Goal: Transaction & Acquisition: Download file/media

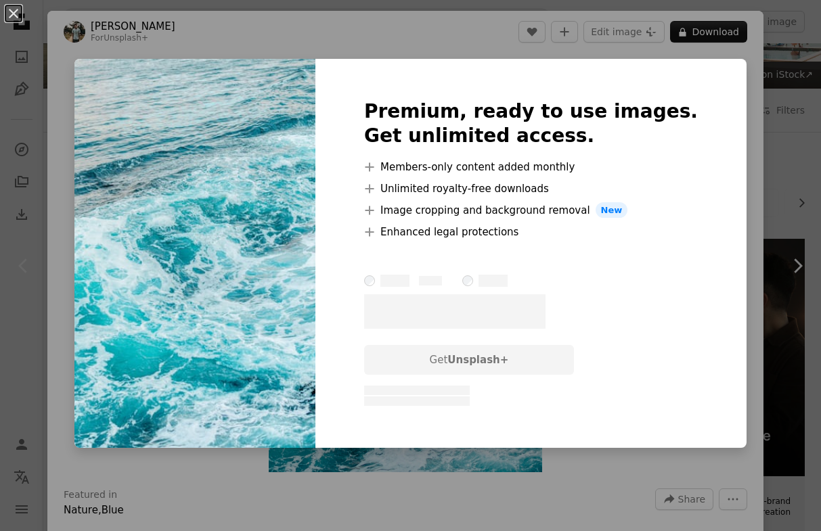
scroll to position [21, 0]
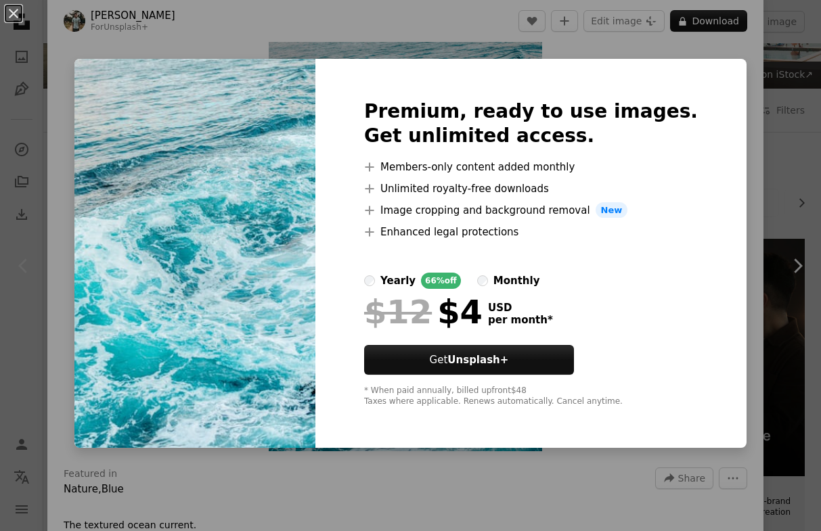
click at [730, 165] on div "An X shape Premium, ready to use images. Get unlimited access. A plus sign Memb…" at bounding box center [410, 265] width 821 height 531
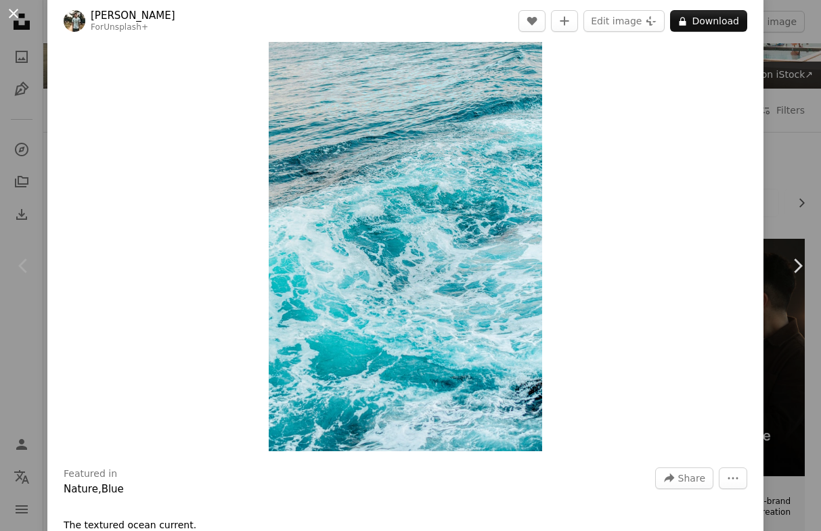
click at [12, 9] on button "An X shape" at bounding box center [13, 13] width 16 height 16
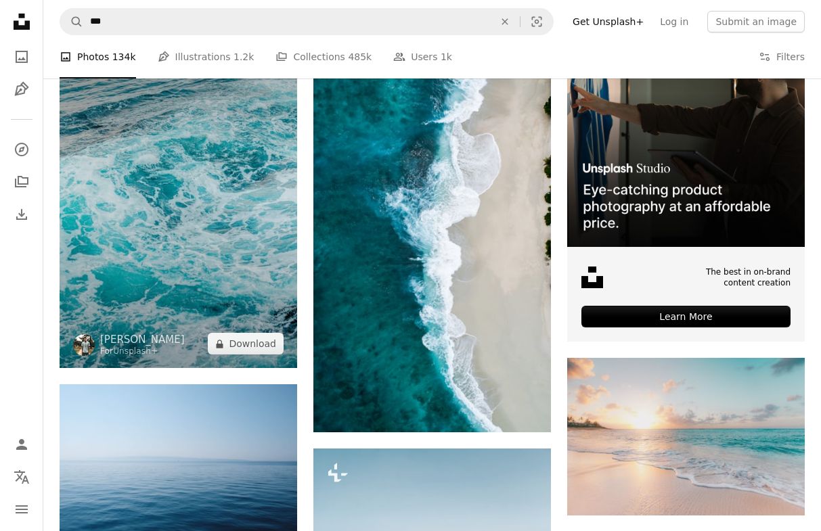
scroll to position [347, 0]
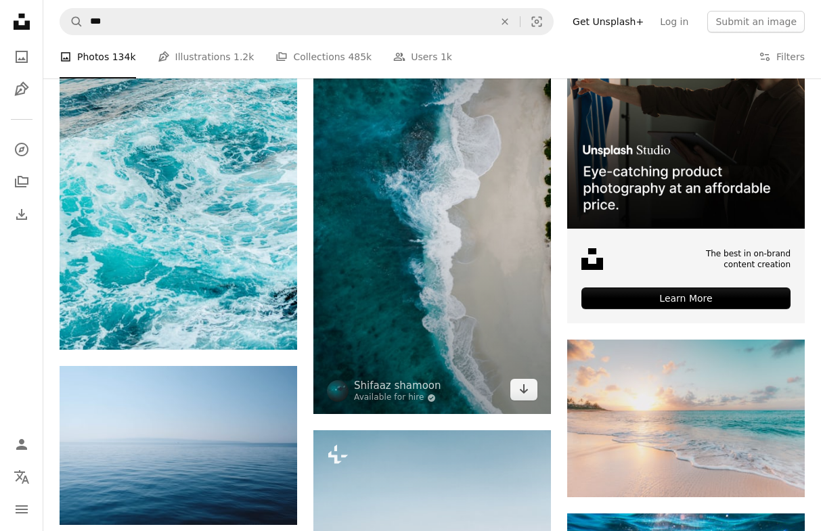
click at [427, 322] on img at bounding box center [432, 202] width 238 height 423
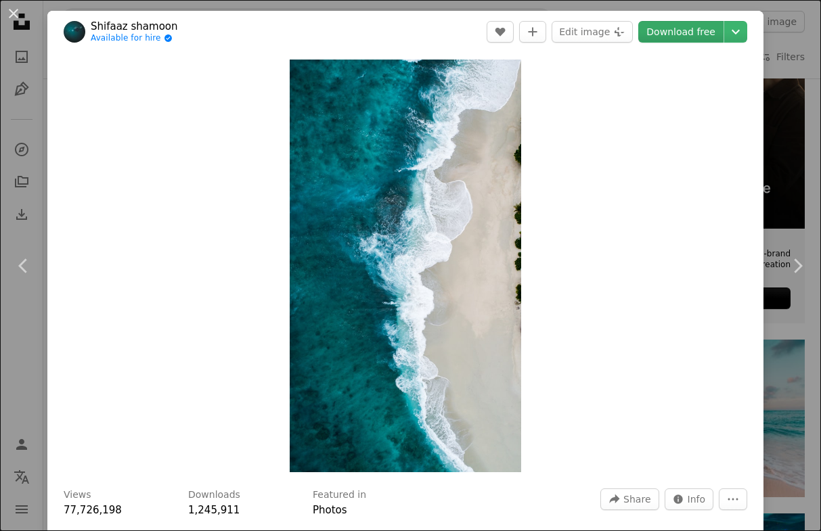
click at [701, 28] on link "Download free" at bounding box center [680, 32] width 85 height 22
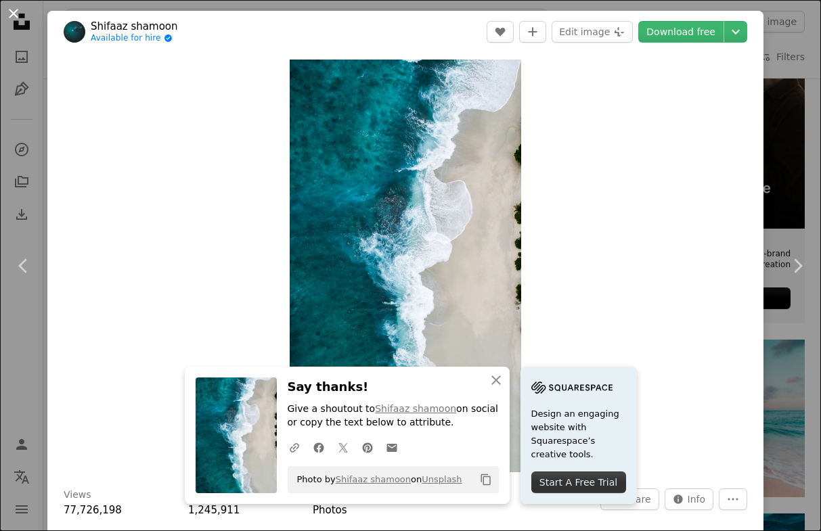
click at [11, 10] on button "An X shape" at bounding box center [13, 13] width 16 height 16
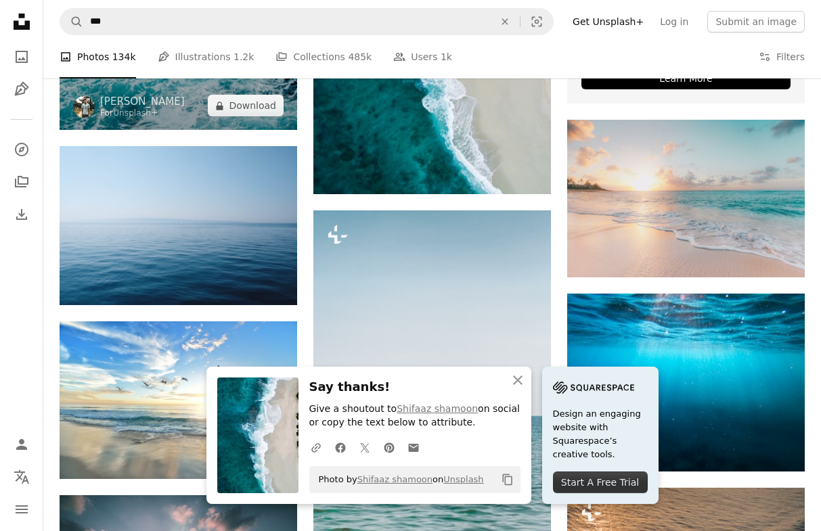
scroll to position [578, 0]
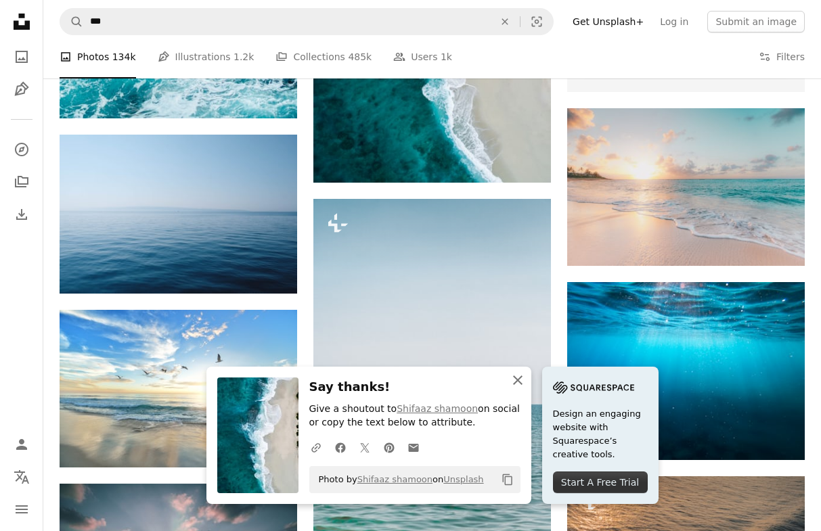
click at [513, 379] on icon "An X shape" at bounding box center [518, 380] width 16 height 16
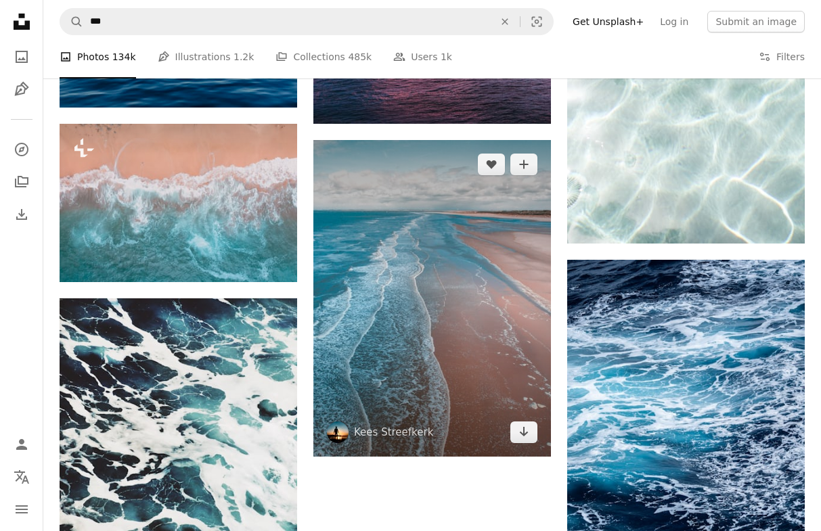
scroll to position [1707, 0]
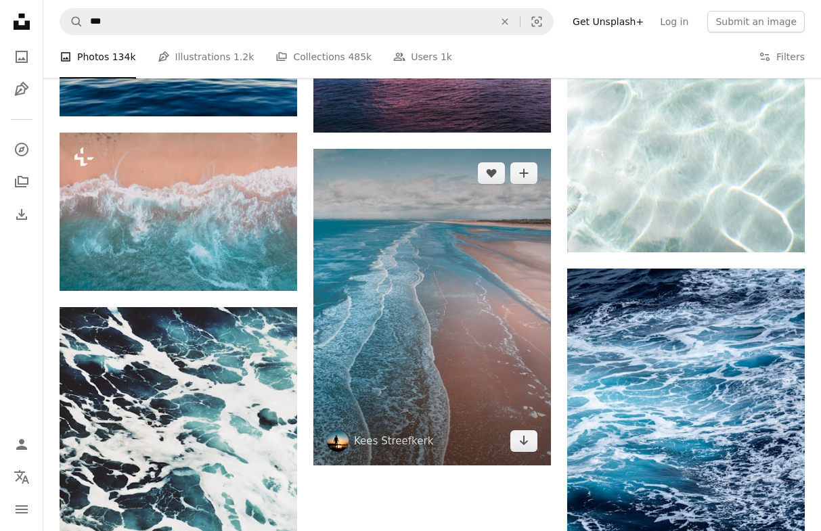
click at [456, 243] on img at bounding box center [432, 307] width 238 height 317
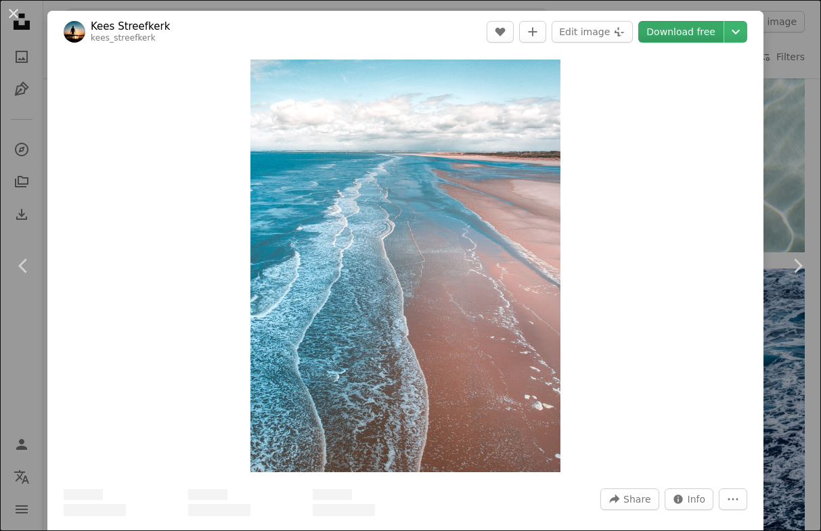
click at [714, 32] on link "Download free" at bounding box center [680, 32] width 85 height 22
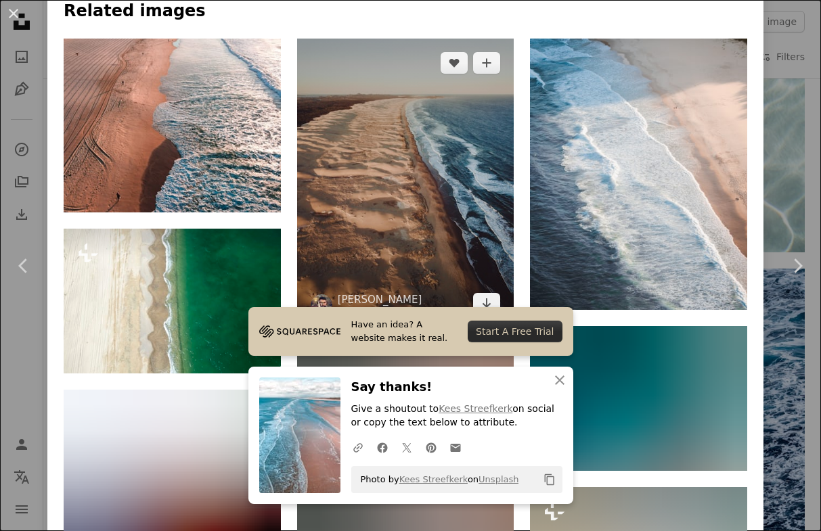
scroll to position [964, 0]
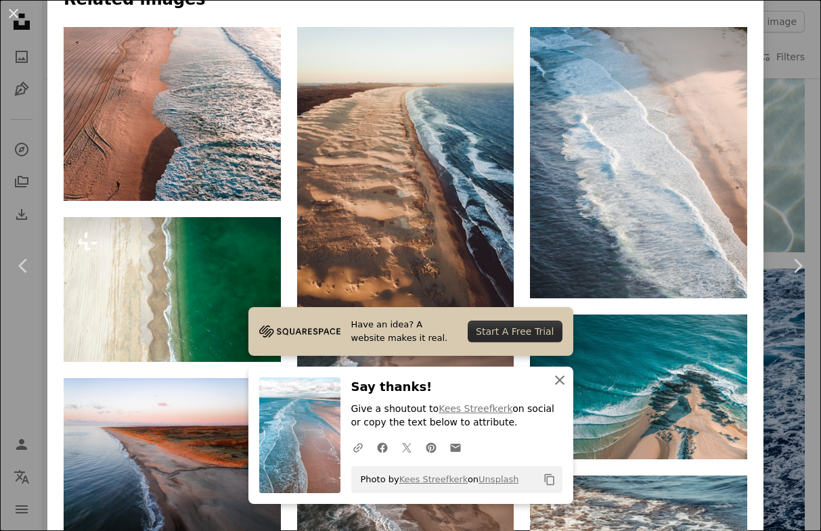
click at [563, 381] on icon "An X shape" at bounding box center [560, 380] width 16 height 16
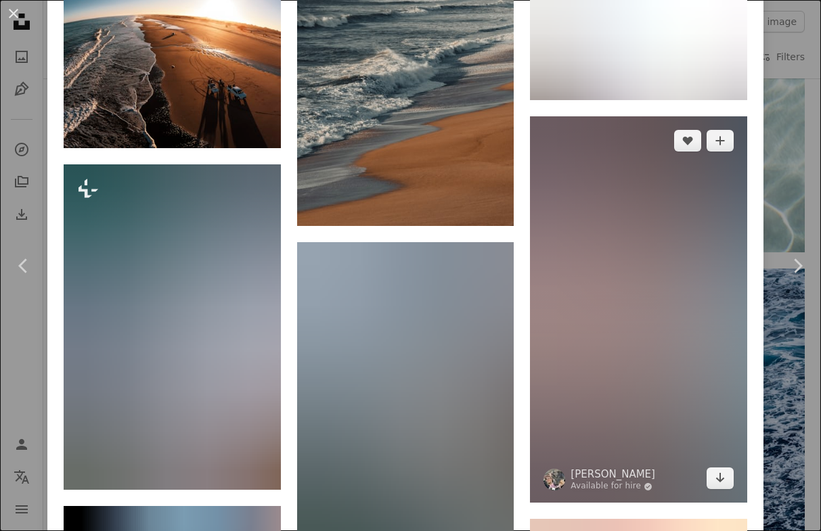
scroll to position [1918, 0]
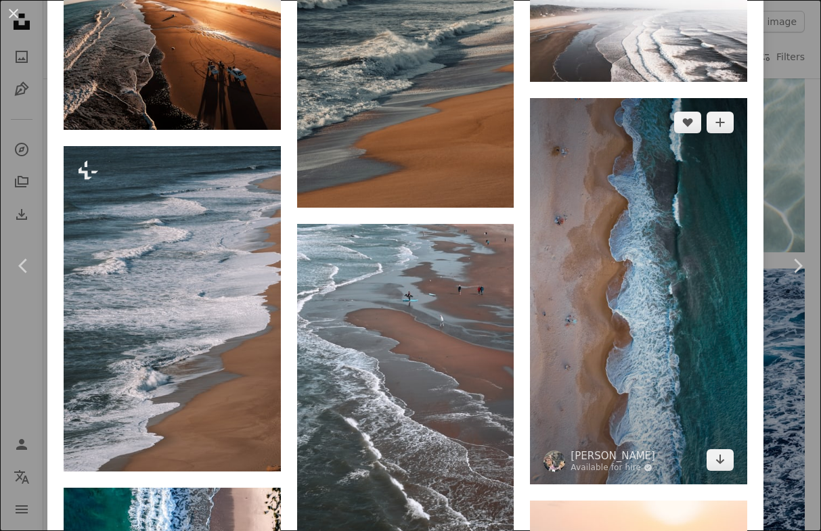
click at [685, 247] on img at bounding box center [638, 291] width 217 height 387
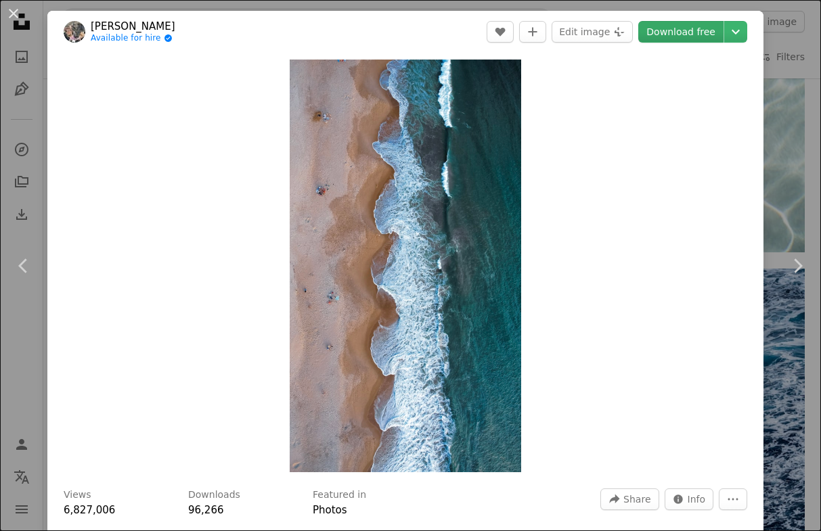
click at [708, 30] on link "Download free" at bounding box center [680, 32] width 85 height 22
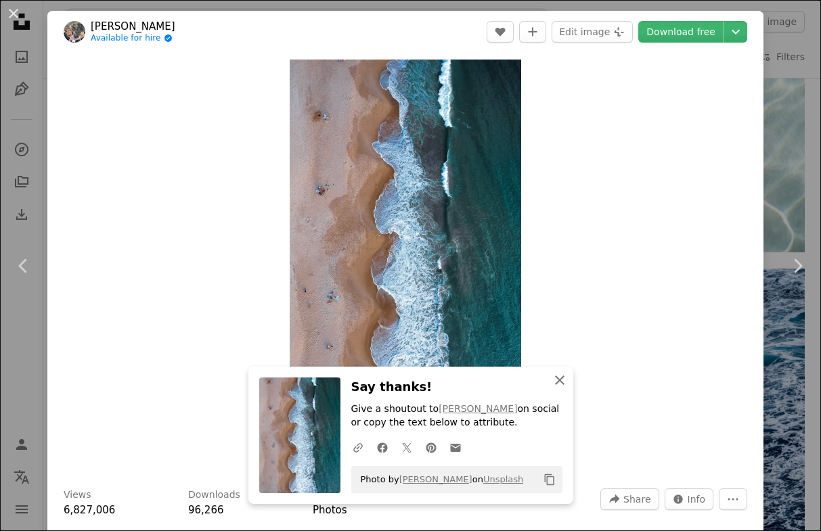
click at [560, 383] on icon "button" at bounding box center [559, 380] width 9 height 9
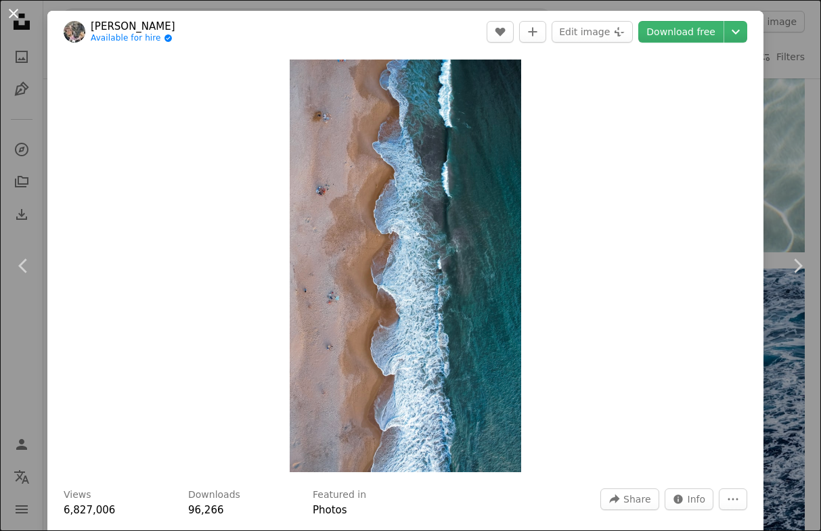
click at [11, 10] on button "An X shape" at bounding box center [13, 13] width 16 height 16
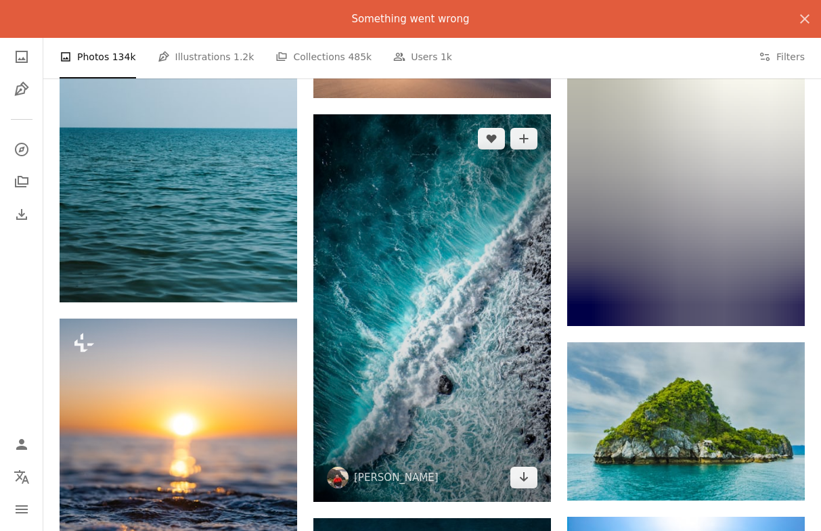
scroll to position [3137, 0]
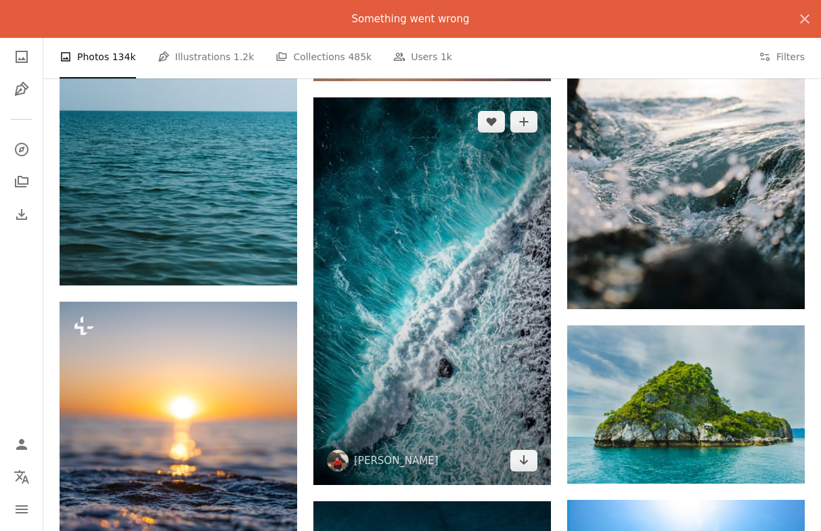
click at [439, 267] on img at bounding box center [432, 291] width 238 height 388
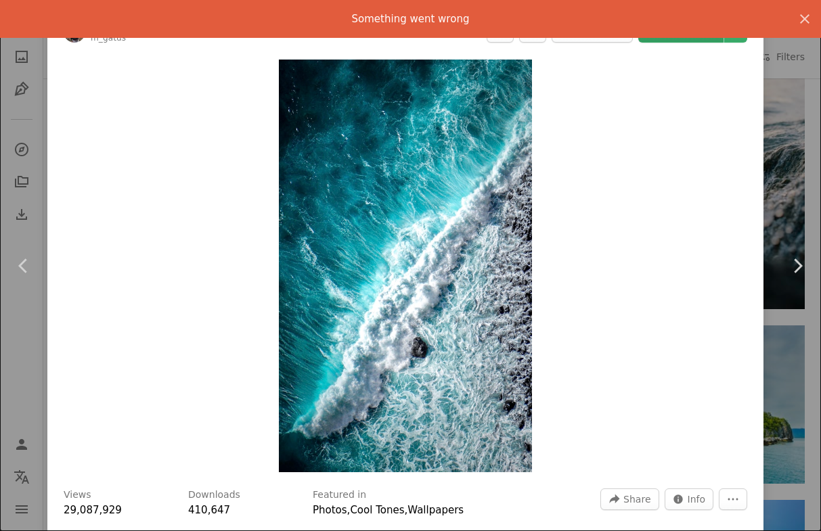
click at [705, 41] on link "Download free" at bounding box center [680, 32] width 85 height 22
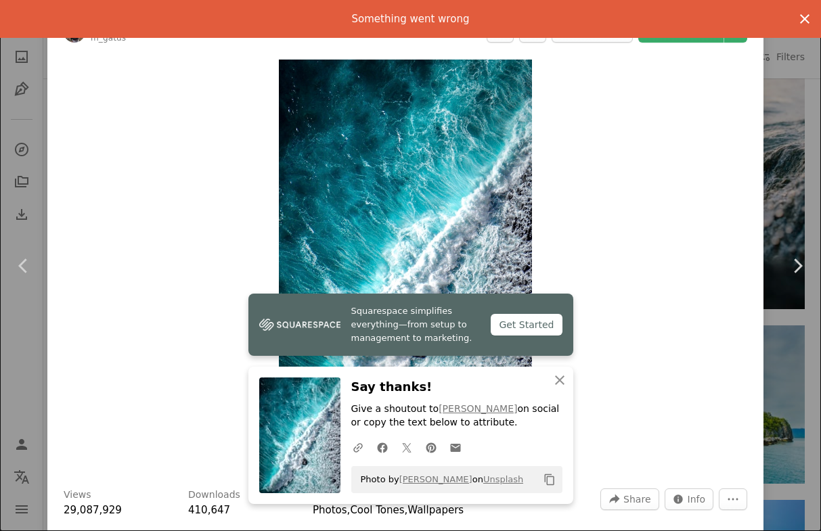
click at [808, 18] on icon "An X shape" at bounding box center [805, 19] width 16 height 16
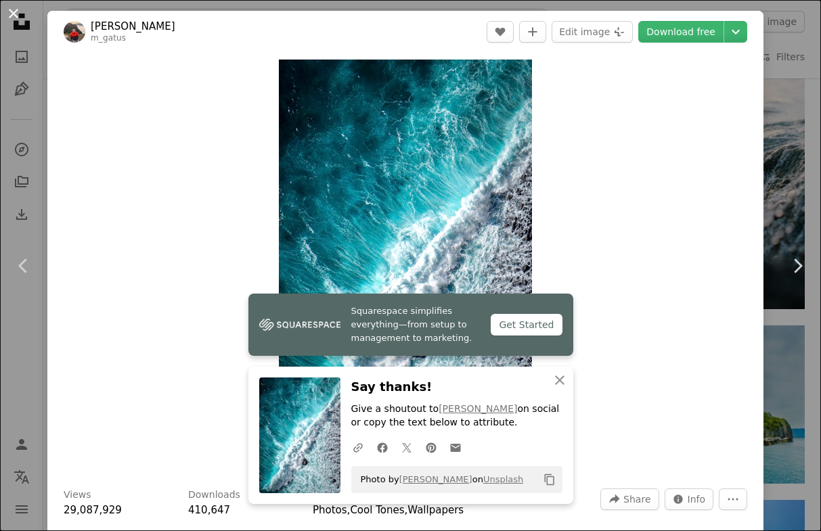
click at [15, 18] on button "An X shape" at bounding box center [13, 13] width 16 height 16
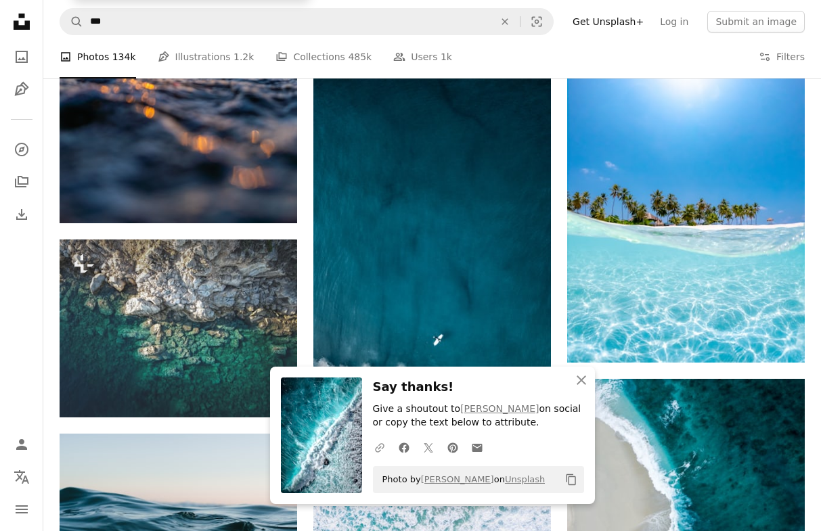
scroll to position [3613, 0]
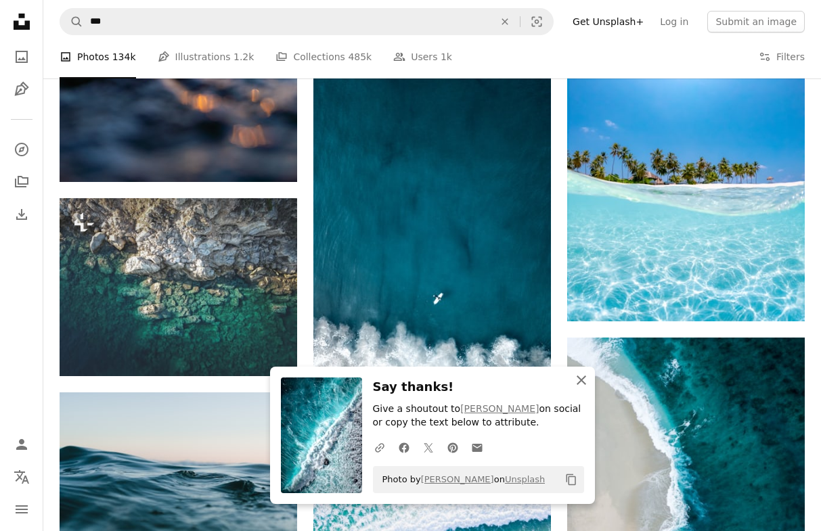
click at [580, 383] on icon "button" at bounding box center [581, 380] width 9 height 9
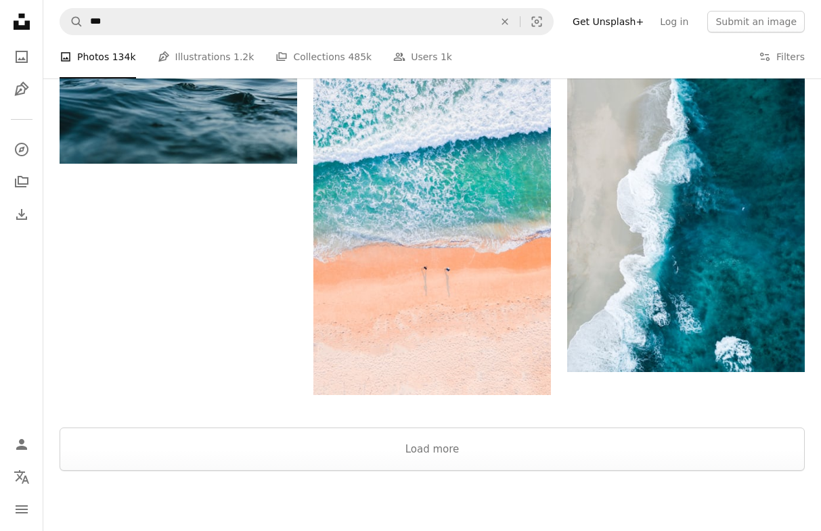
scroll to position [3981, 0]
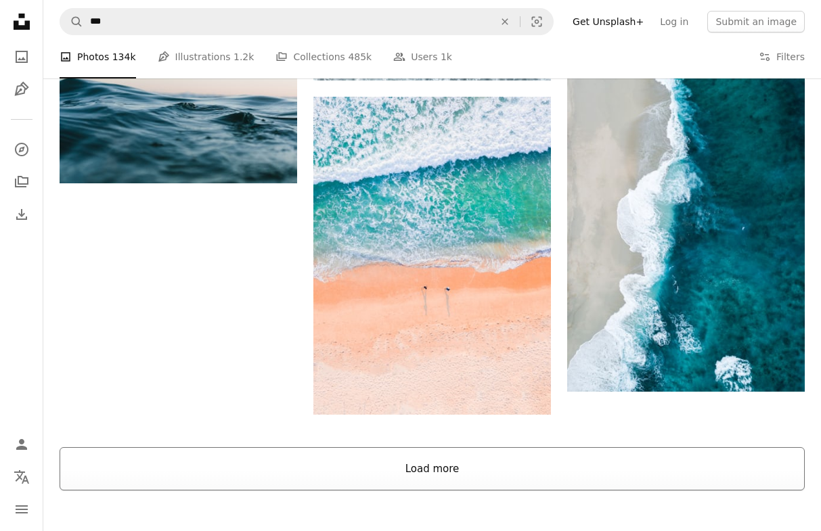
click at [427, 471] on button "Load more" at bounding box center [432, 469] width 745 height 43
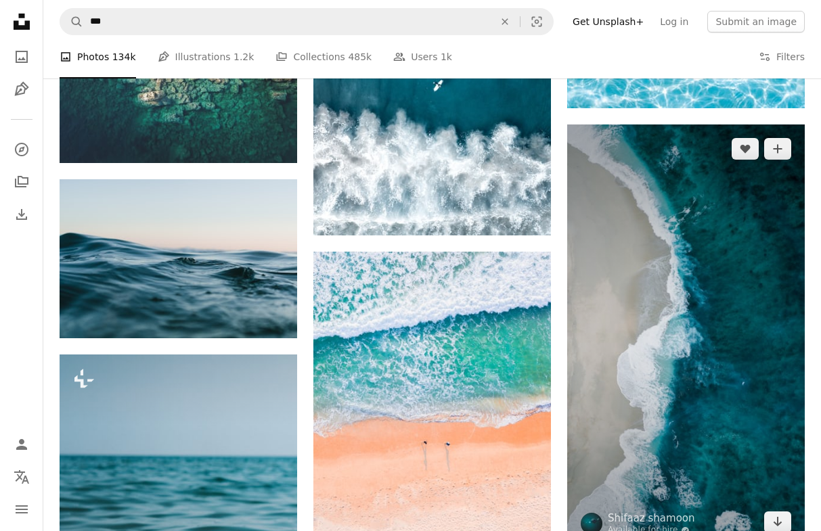
scroll to position [3740, 0]
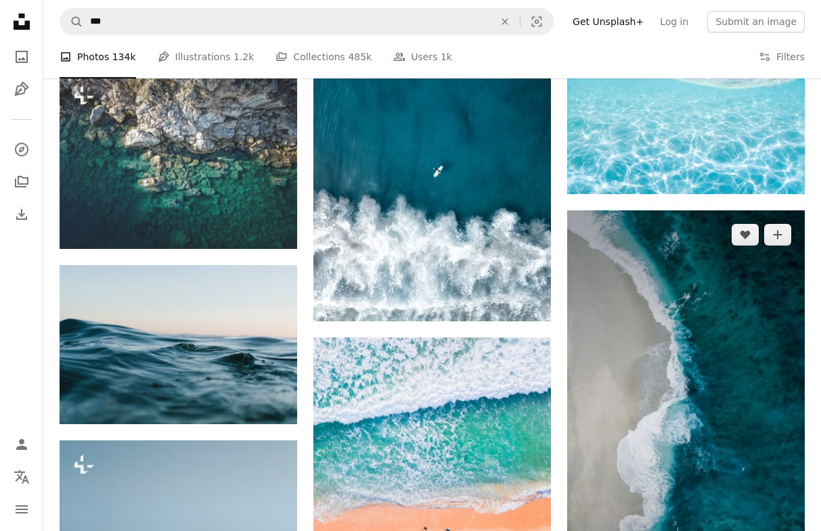
click at [678, 375] on img at bounding box center [686, 422] width 238 height 423
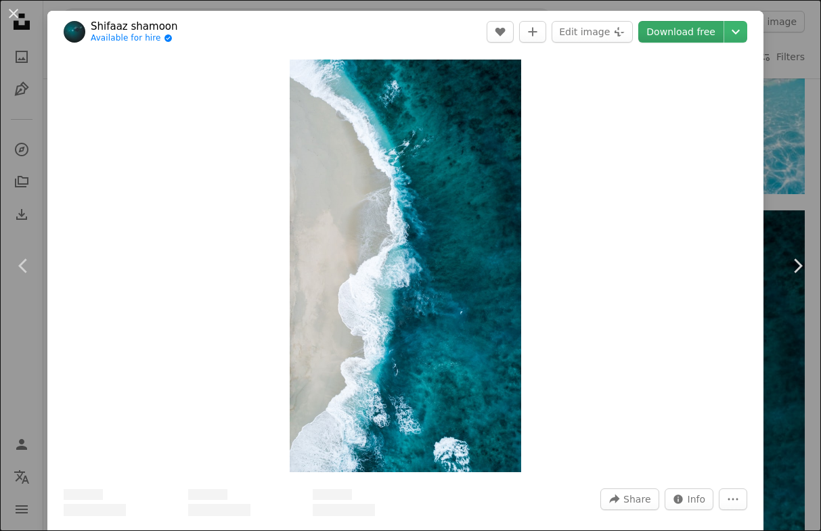
click at [695, 24] on link "Download free" at bounding box center [680, 32] width 85 height 22
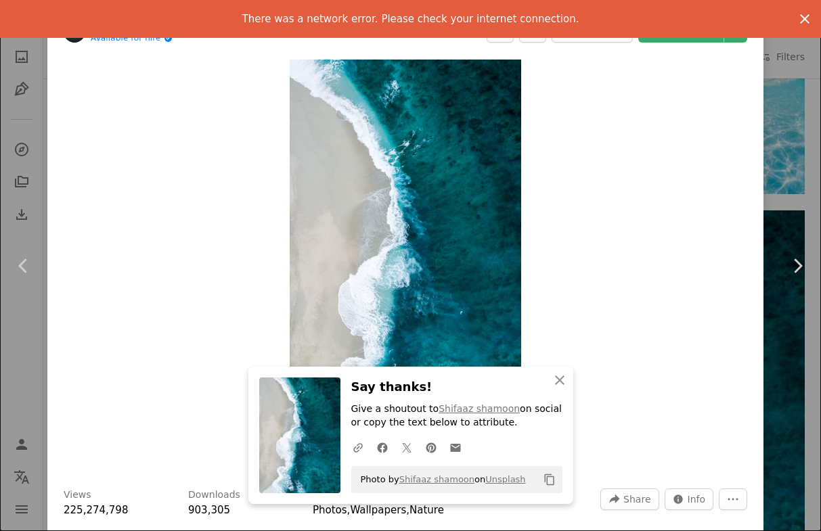
click at [804, 14] on icon "An X shape" at bounding box center [805, 19] width 16 height 16
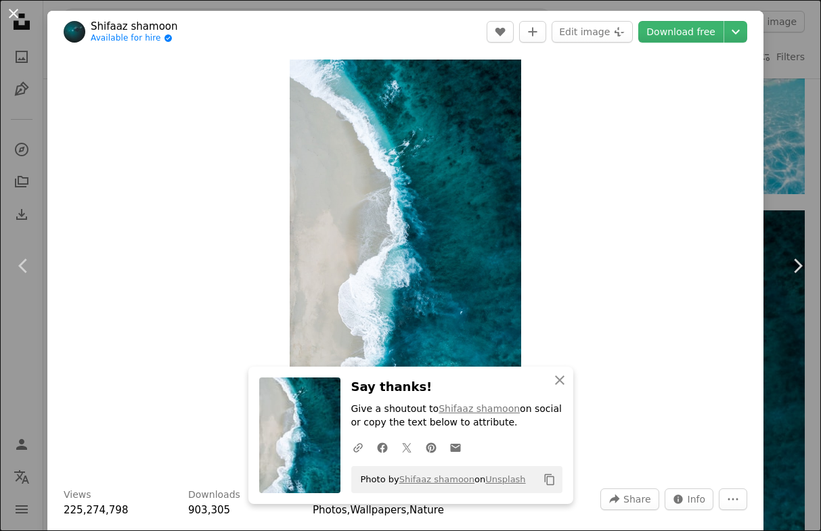
click at [10, 13] on button "An X shape" at bounding box center [13, 13] width 16 height 16
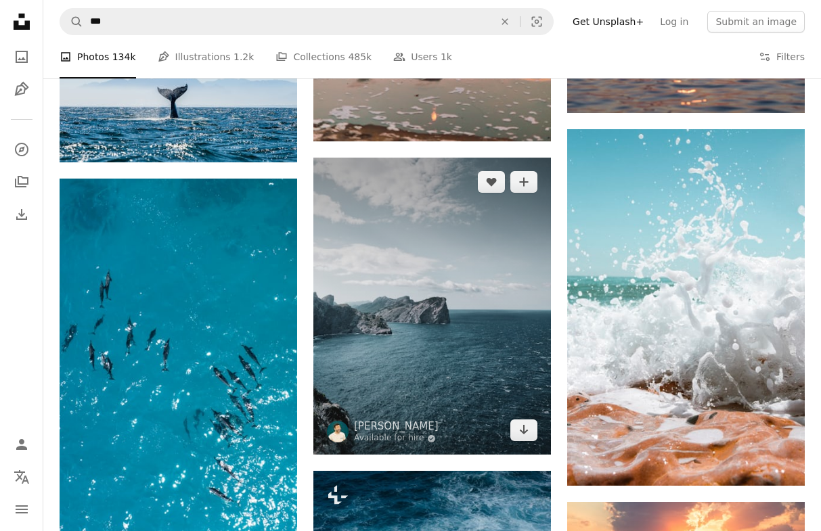
scroll to position [6534, 0]
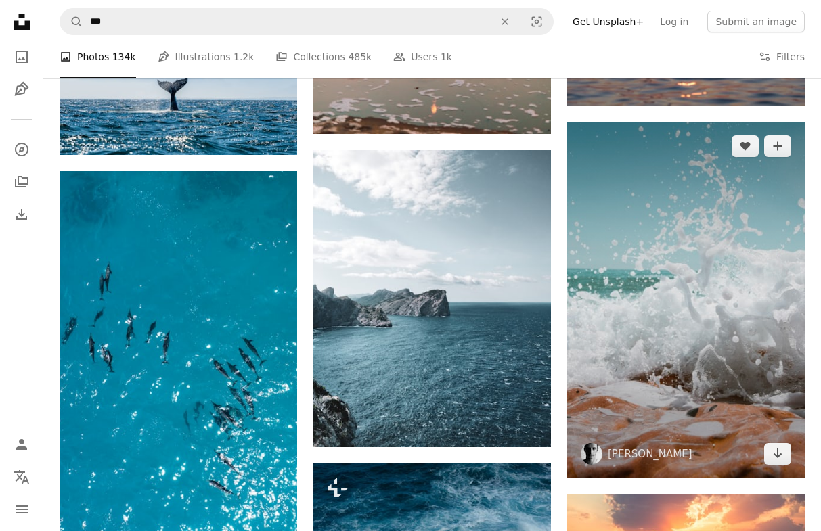
click at [724, 307] on img at bounding box center [686, 300] width 238 height 357
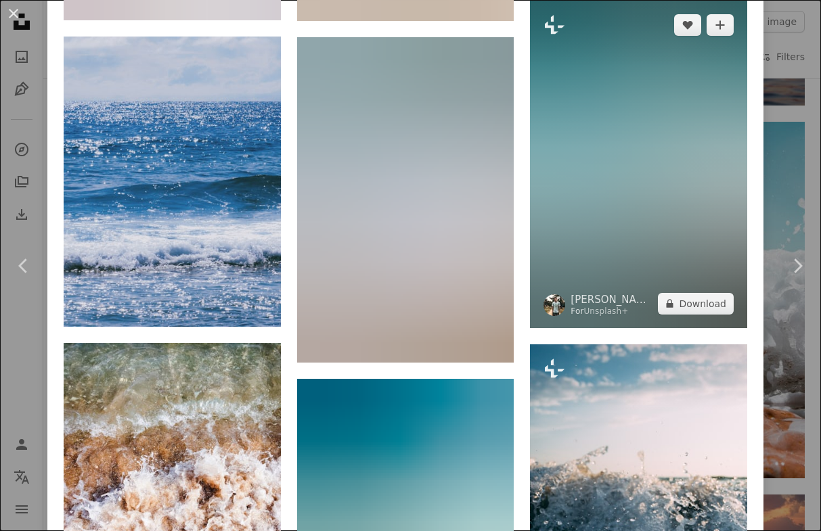
scroll to position [1261, 0]
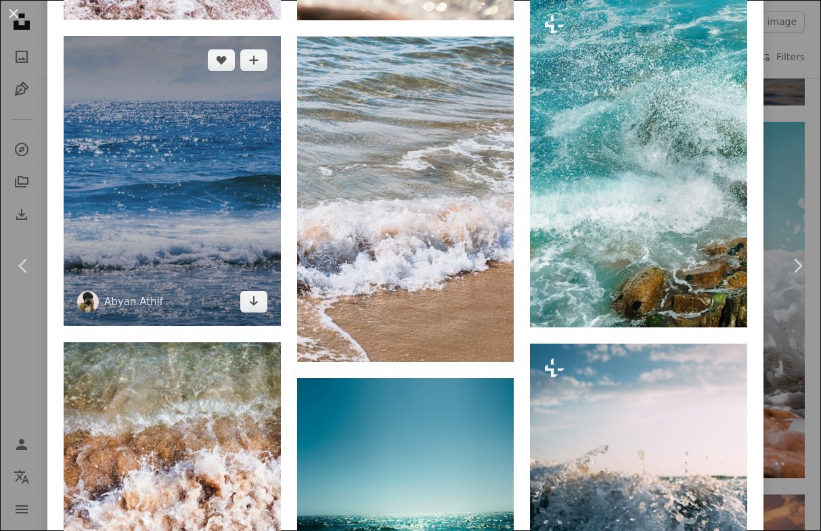
click at [148, 221] on img at bounding box center [172, 181] width 217 height 290
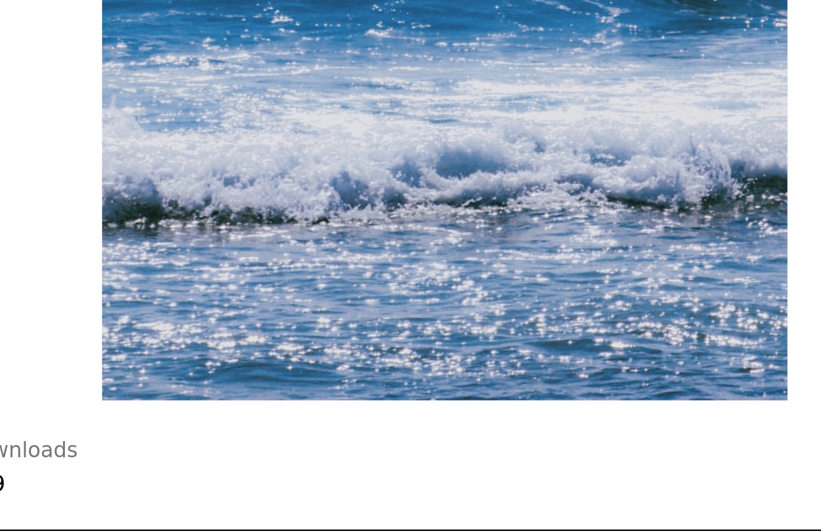
scroll to position [6534, 0]
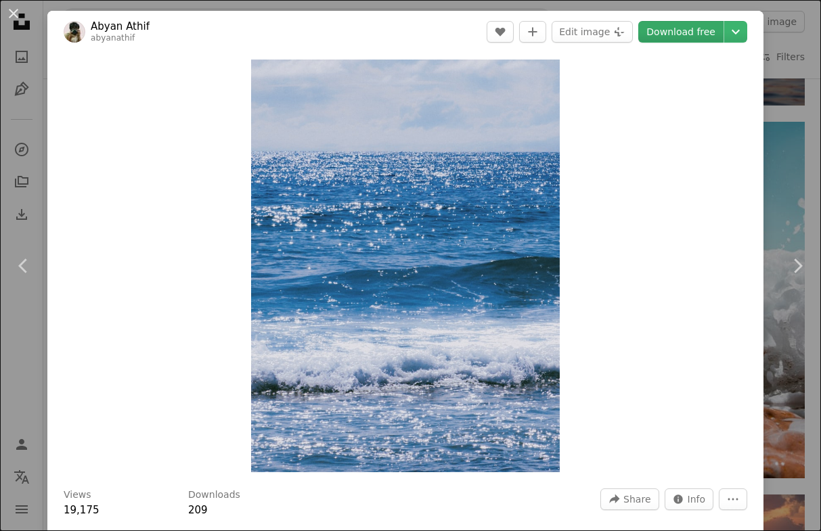
click at [702, 29] on link "Download free" at bounding box center [680, 32] width 85 height 22
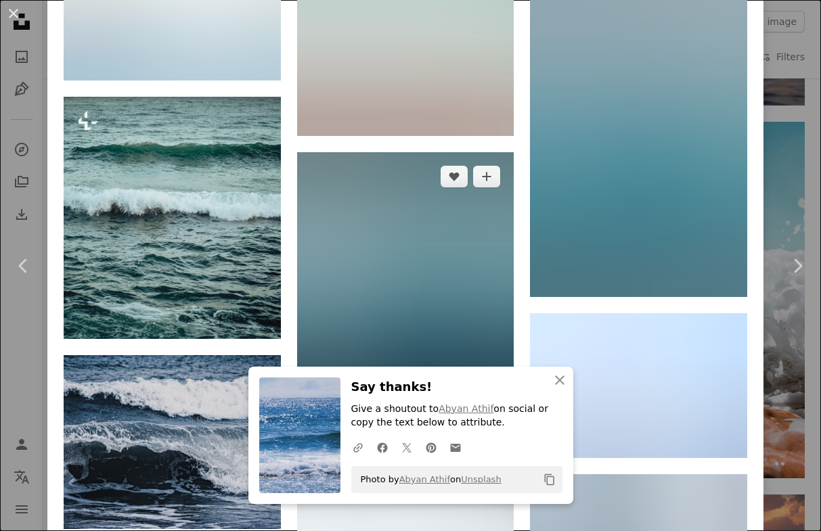
scroll to position [1806, 0]
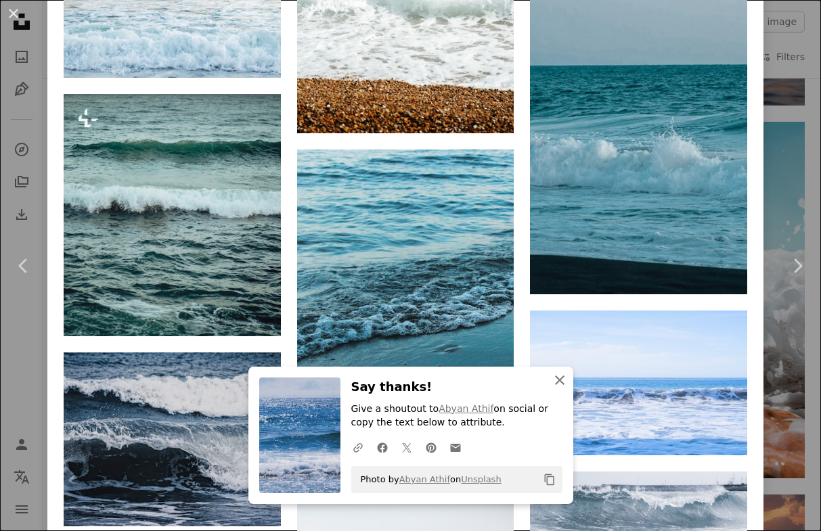
click at [557, 381] on icon "An X shape" at bounding box center [560, 380] width 16 height 16
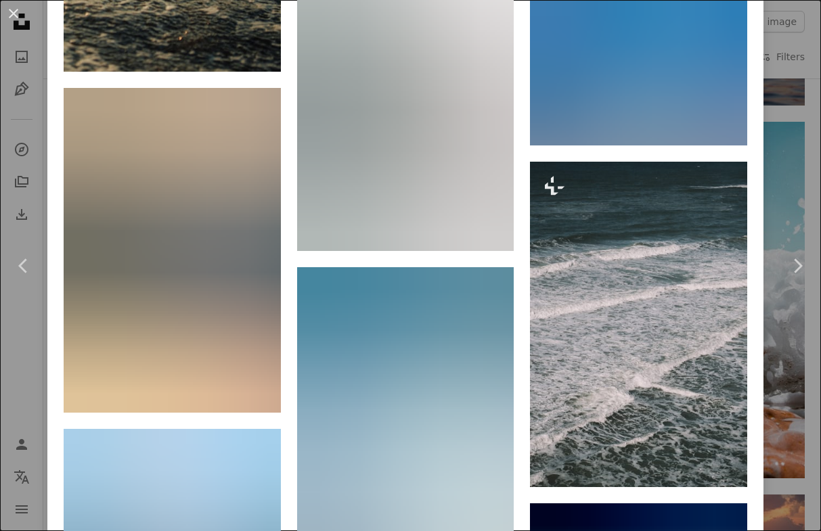
scroll to position [4913, 0]
